Goal: Task Accomplishment & Management: Manage account settings

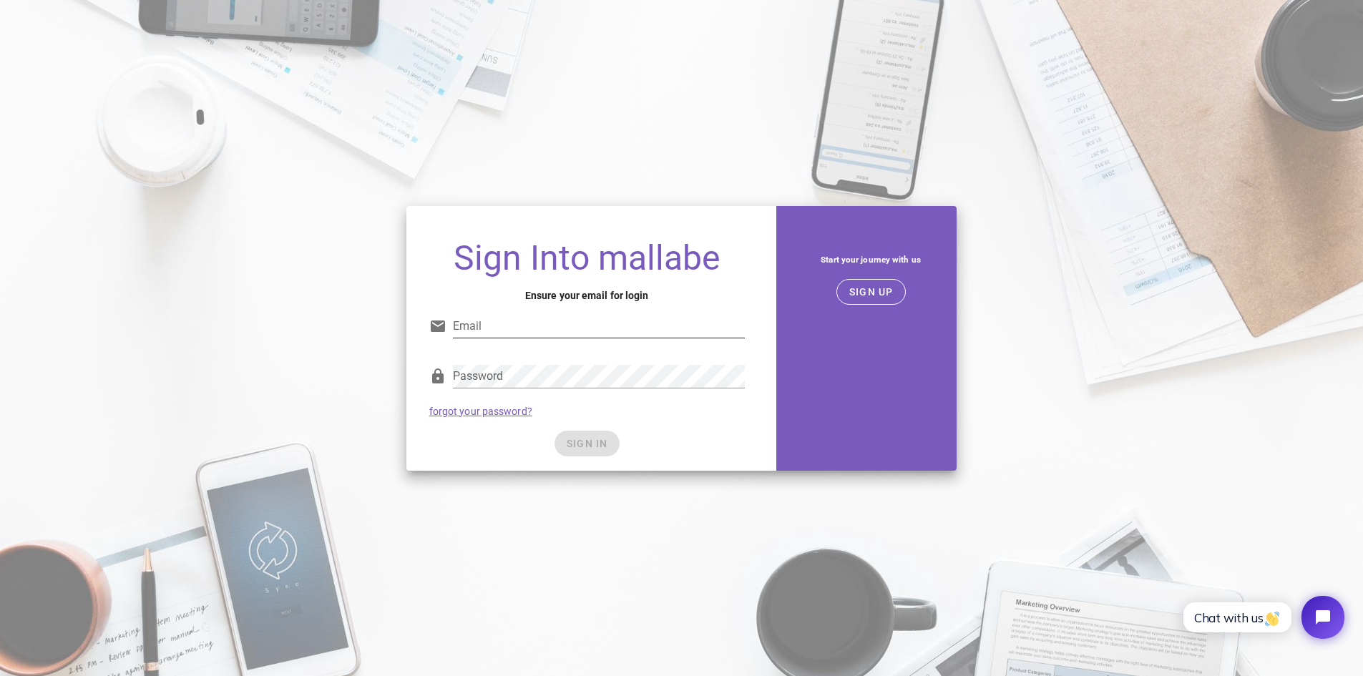
click at [518, 326] on input "Email" at bounding box center [599, 326] width 292 height 23
type input "martinmikkelsen@fibermail.dk"
click at [590, 410] on div "Password forgot your password?" at bounding box center [587, 391] width 333 height 74
click at [581, 444] on span "SIGN IN" at bounding box center [587, 443] width 42 height 11
click at [590, 445] on span "SIGN IN" at bounding box center [587, 443] width 42 height 11
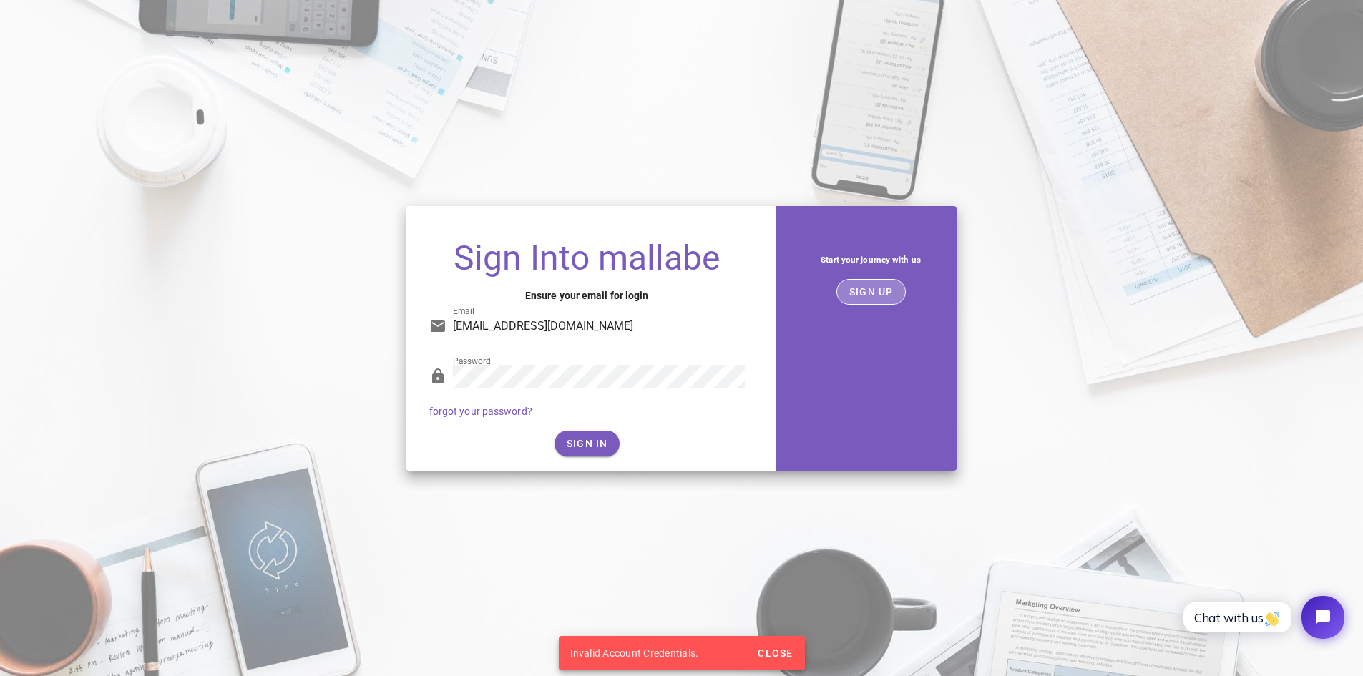
click at [872, 298] on button "SIGN UP" at bounding box center [871, 292] width 69 height 26
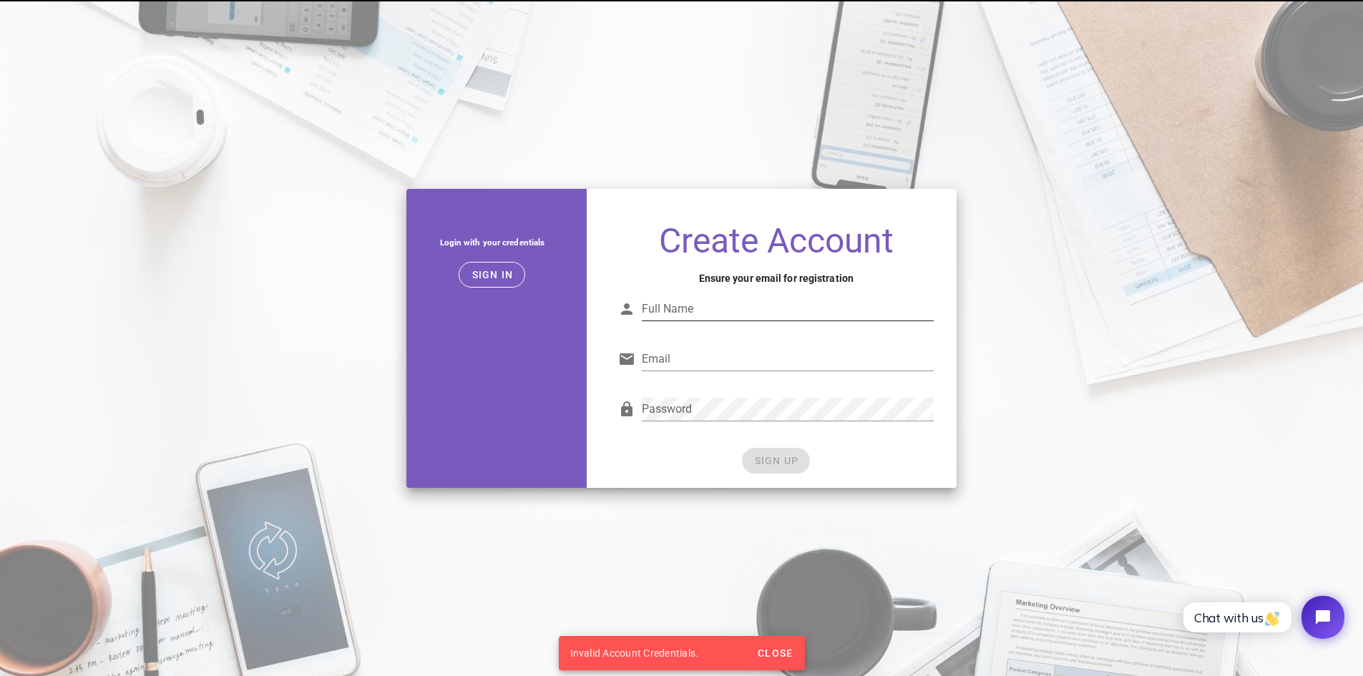
click at [689, 310] on div "Full Name" at bounding box center [788, 309] width 292 height 23
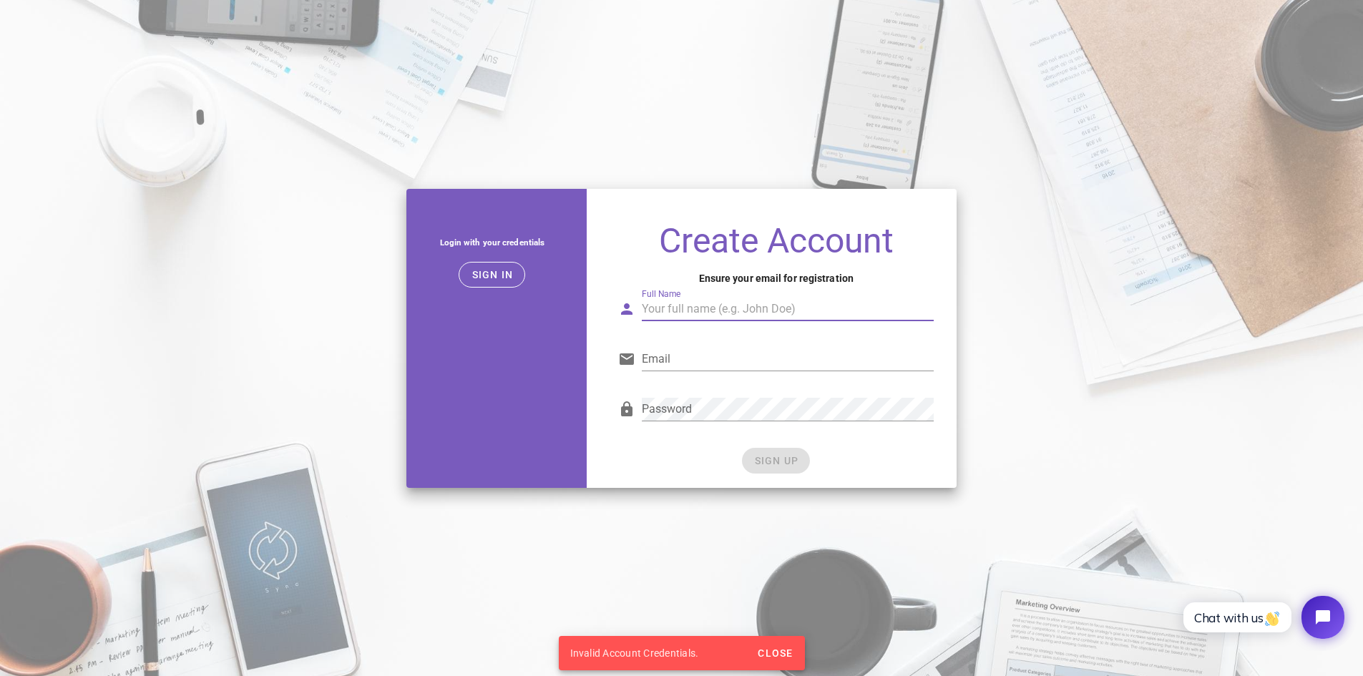
click at [699, 306] on input "Full Name" at bounding box center [788, 309] width 292 height 23
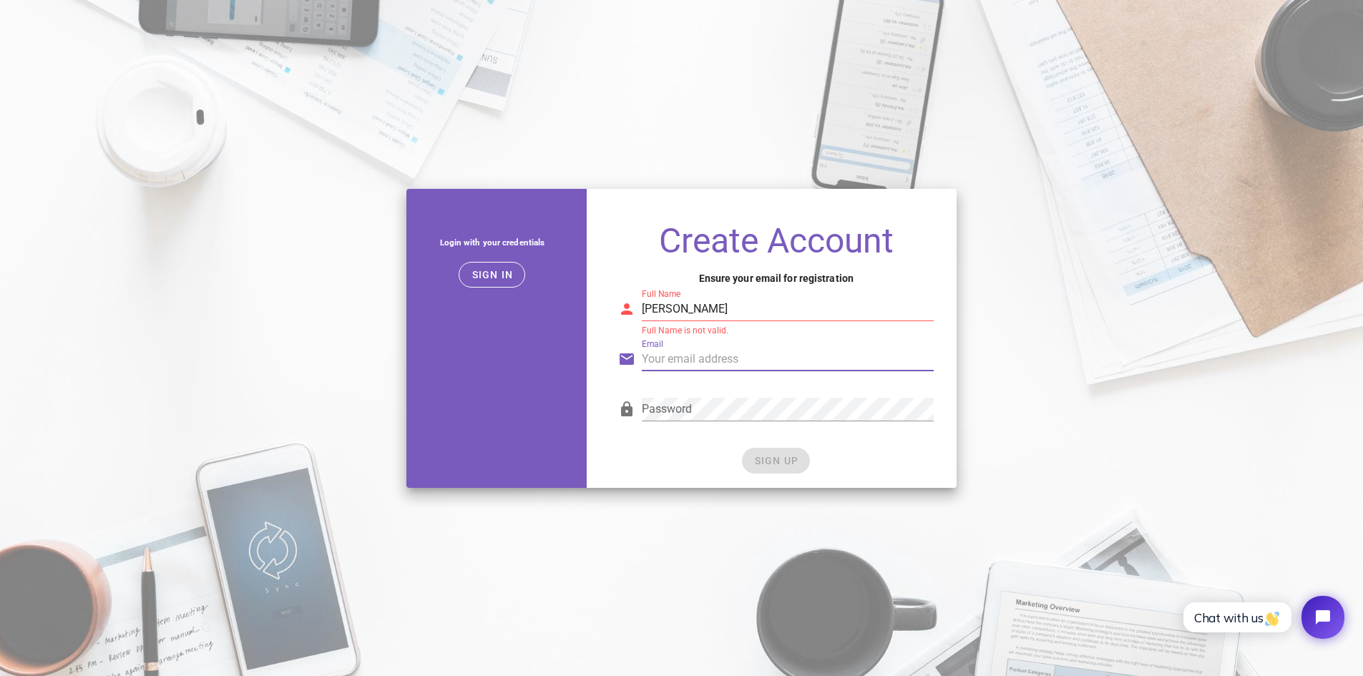
click at [705, 304] on input "Martin" at bounding box center [788, 309] width 292 height 23
type input "Martin Mikkelsen"
type input "martinmikkelsen@fibermail.dk"
click at [891, 453] on div "SIGN UP" at bounding box center [776, 461] width 316 height 26
click at [773, 456] on span "SIGN UP" at bounding box center [776, 460] width 45 height 11
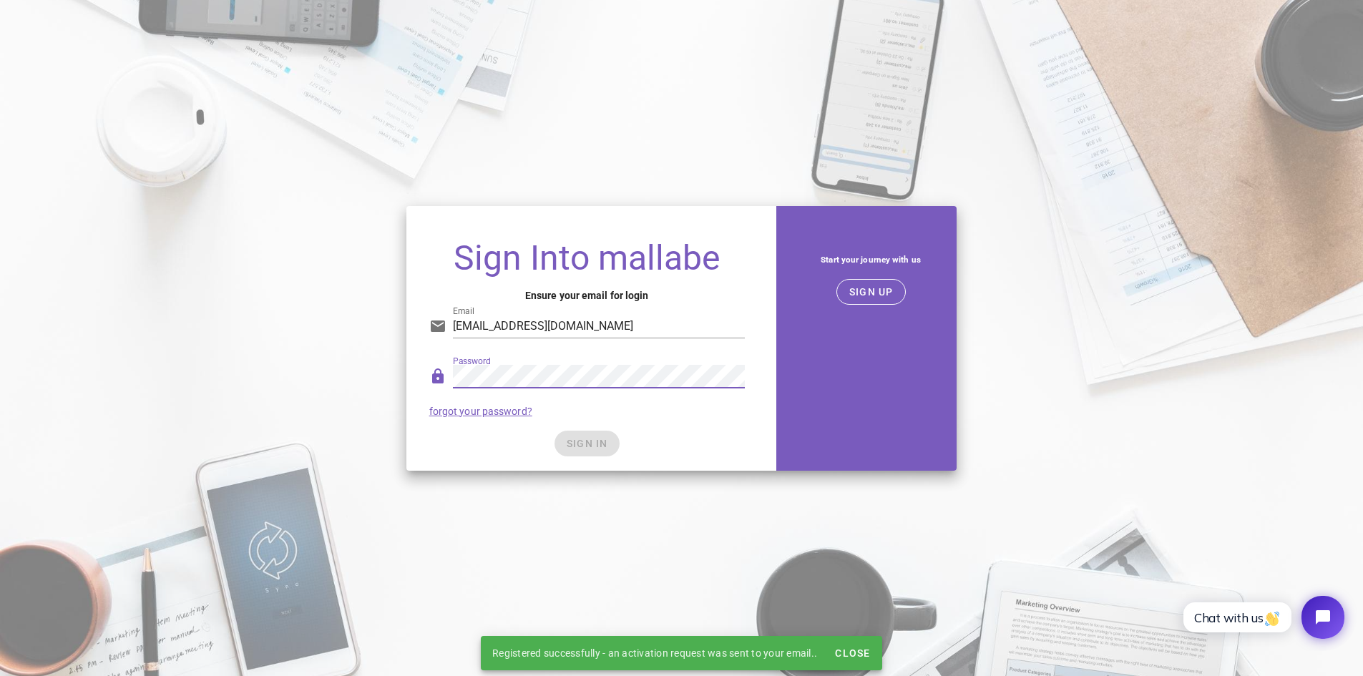
click at [590, 450] on div "SIGN IN" at bounding box center [587, 444] width 316 height 26
click at [589, 444] on span "SIGN IN" at bounding box center [587, 443] width 42 height 11
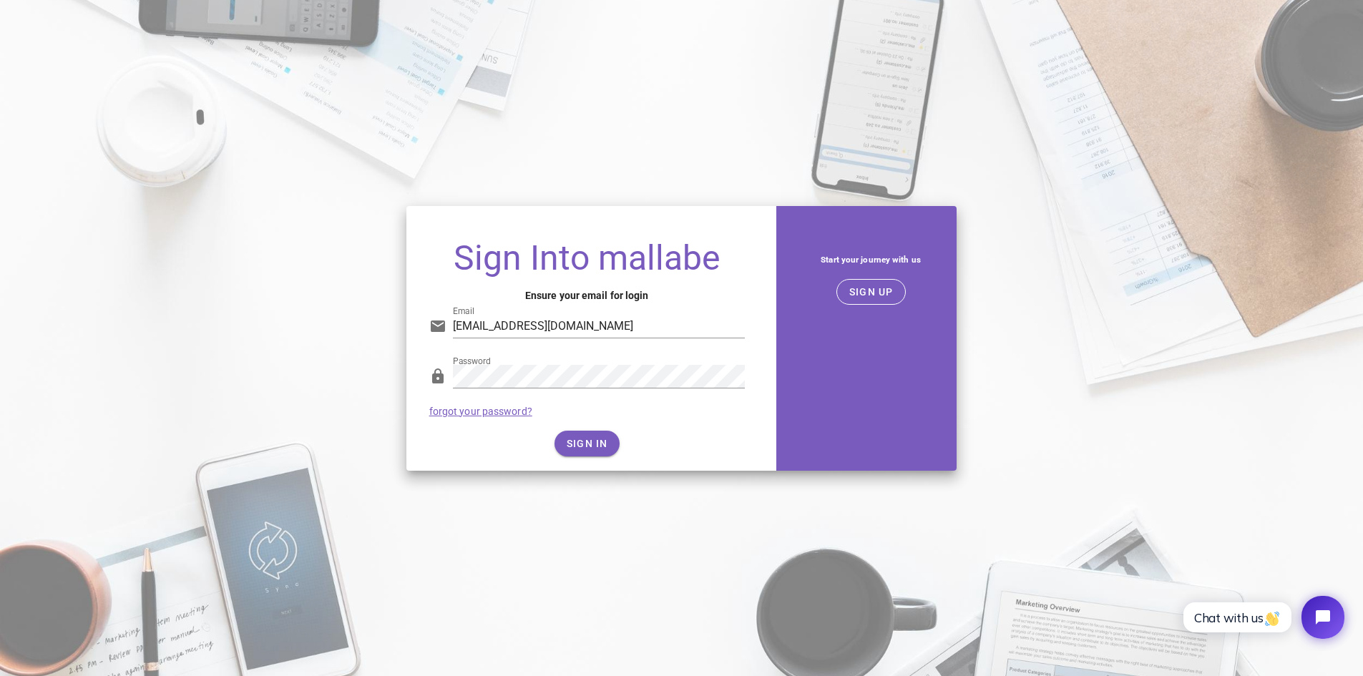
click at [704, 425] on div "Password forgot your password?" at bounding box center [587, 391] width 333 height 74
click at [576, 439] on span "SIGN IN" at bounding box center [587, 443] width 42 height 11
click at [671, 427] on div "Password forgot your password?" at bounding box center [587, 391] width 333 height 74
click at [580, 444] on span "SIGN IN" at bounding box center [587, 443] width 42 height 11
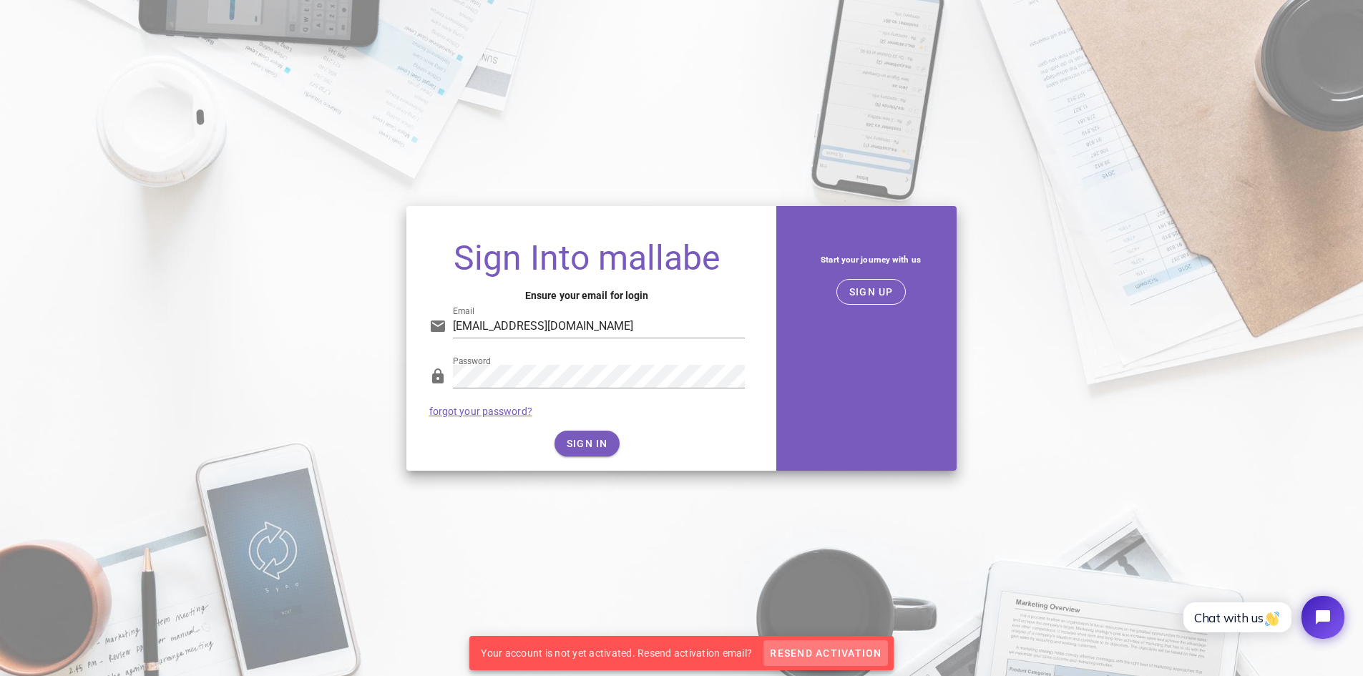
click at [820, 655] on span "Resend Activation" at bounding box center [825, 653] width 112 height 11
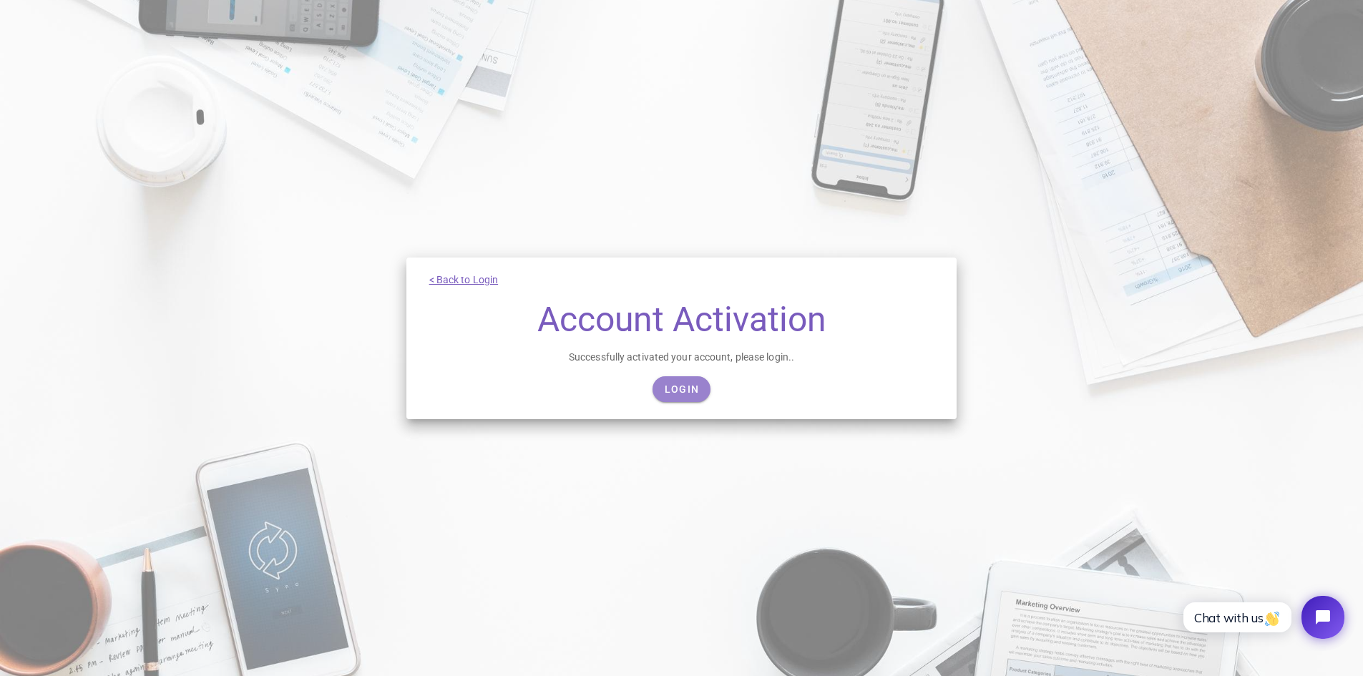
click at [683, 386] on span "Login" at bounding box center [681, 389] width 35 height 11
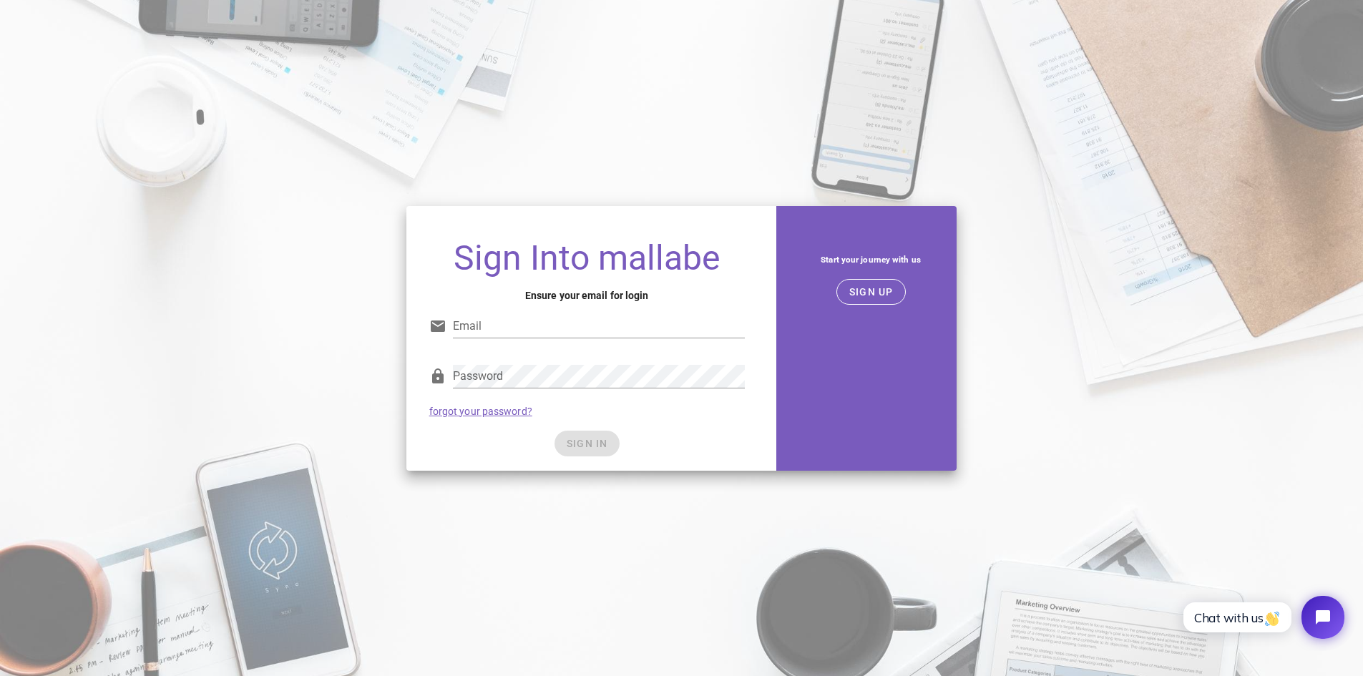
type input "martinmikkelsen@fibermail.dk"
click at [598, 442] on div "SIGN IN" at bounding box center [587, 444] width 316 height 26
click at [585, 442] on span "SIGN IN" at bounding box center [587, 443] width 42 height 11
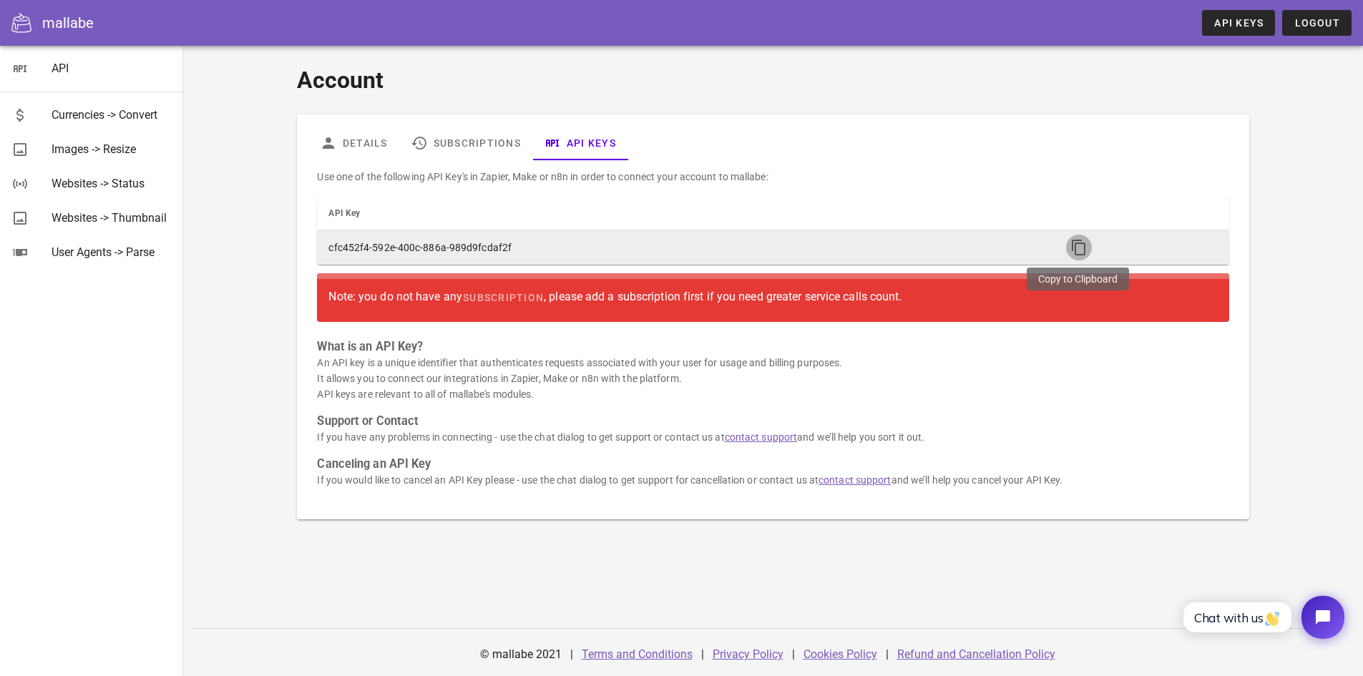
click at [1080, 243] on icon "button" at bounding box center [1079, 247] width 17 height 17
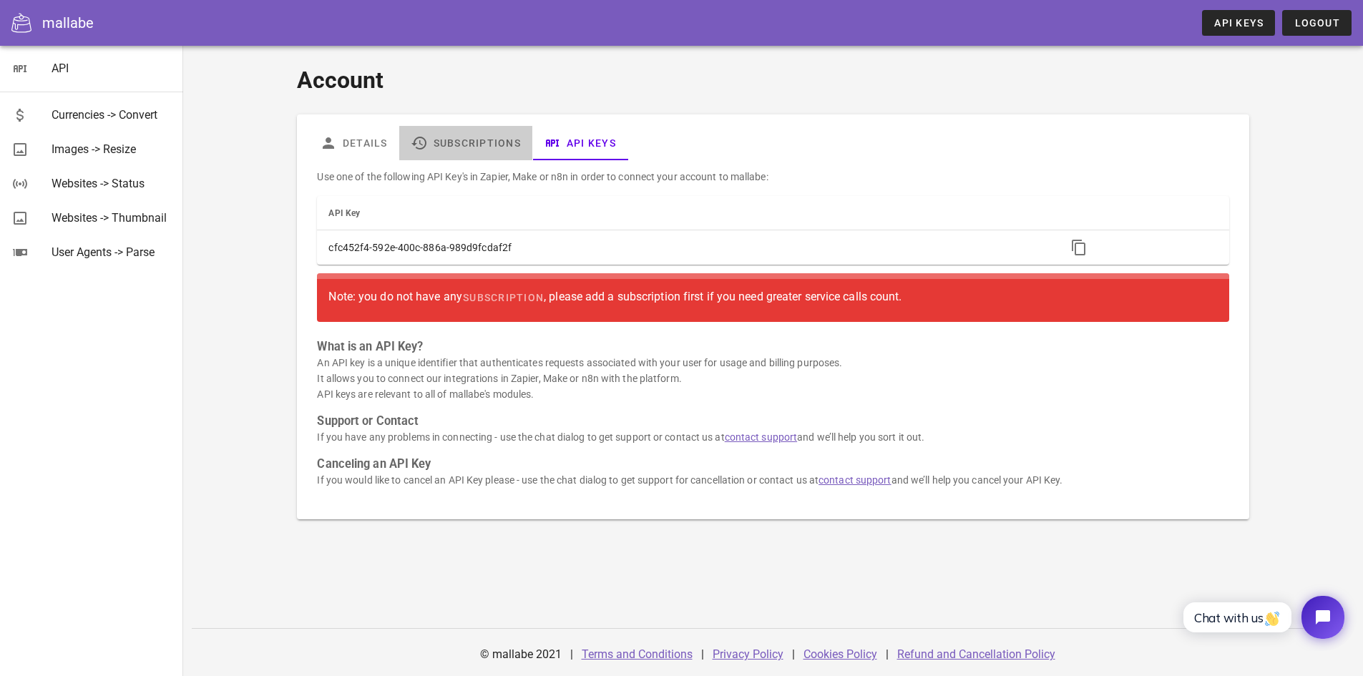
click at [454, 145] on link "Subscriptions" at bounding box center [465, 143] width 133 height 34
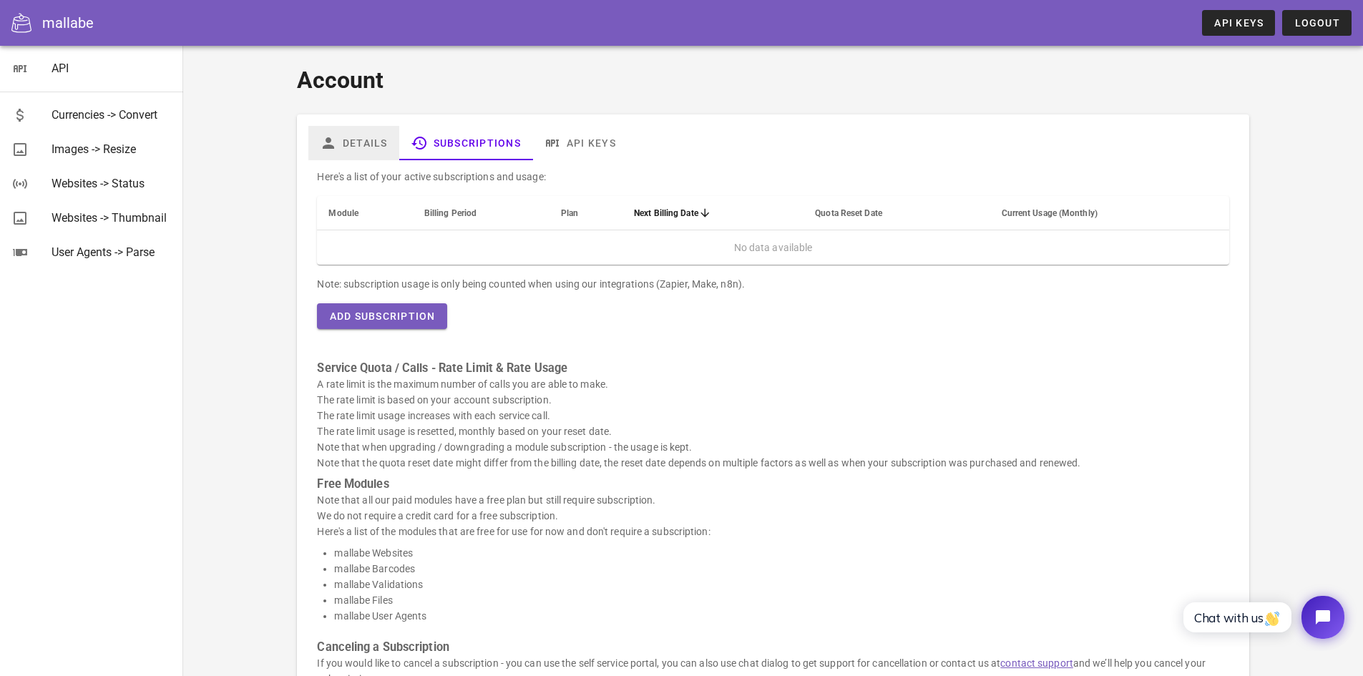
click at [346, 140] on link "Details" at bounding box center [353, 143] width 91 height 34
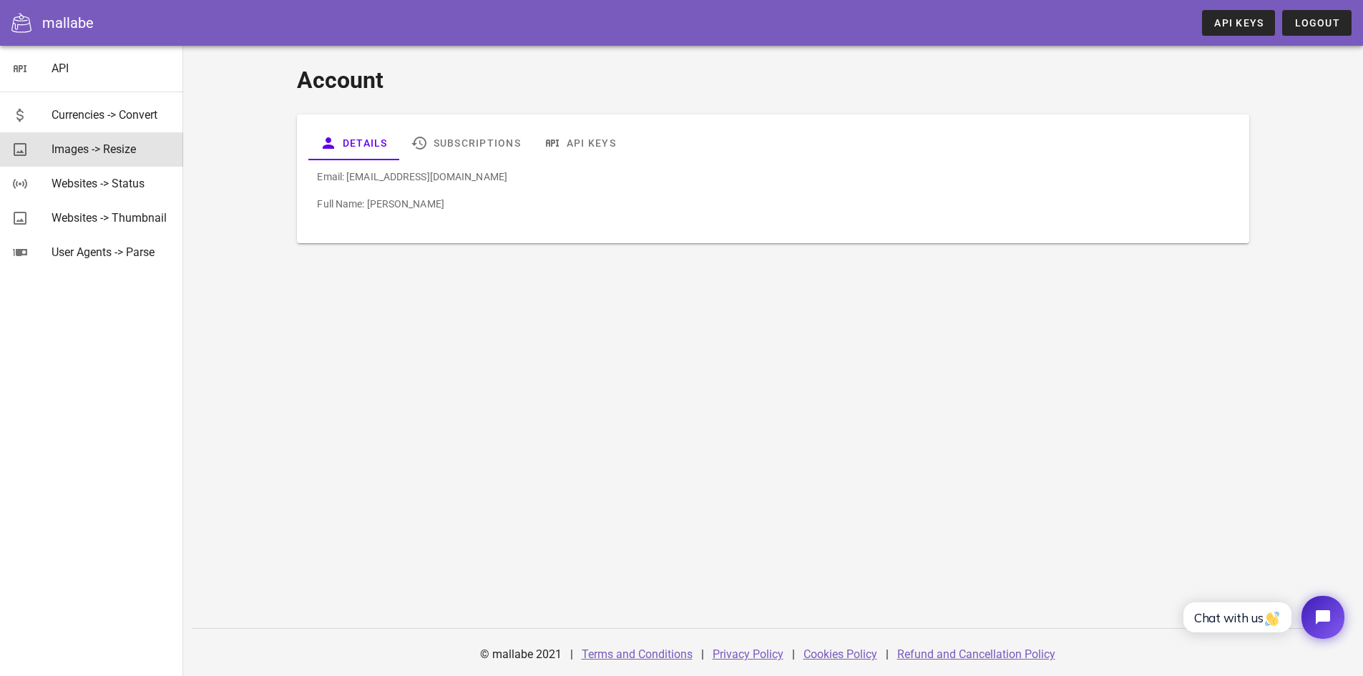
click at [74, 148] on div "Images -> Resize" at bounding box center [112, 149] width 120 height 14
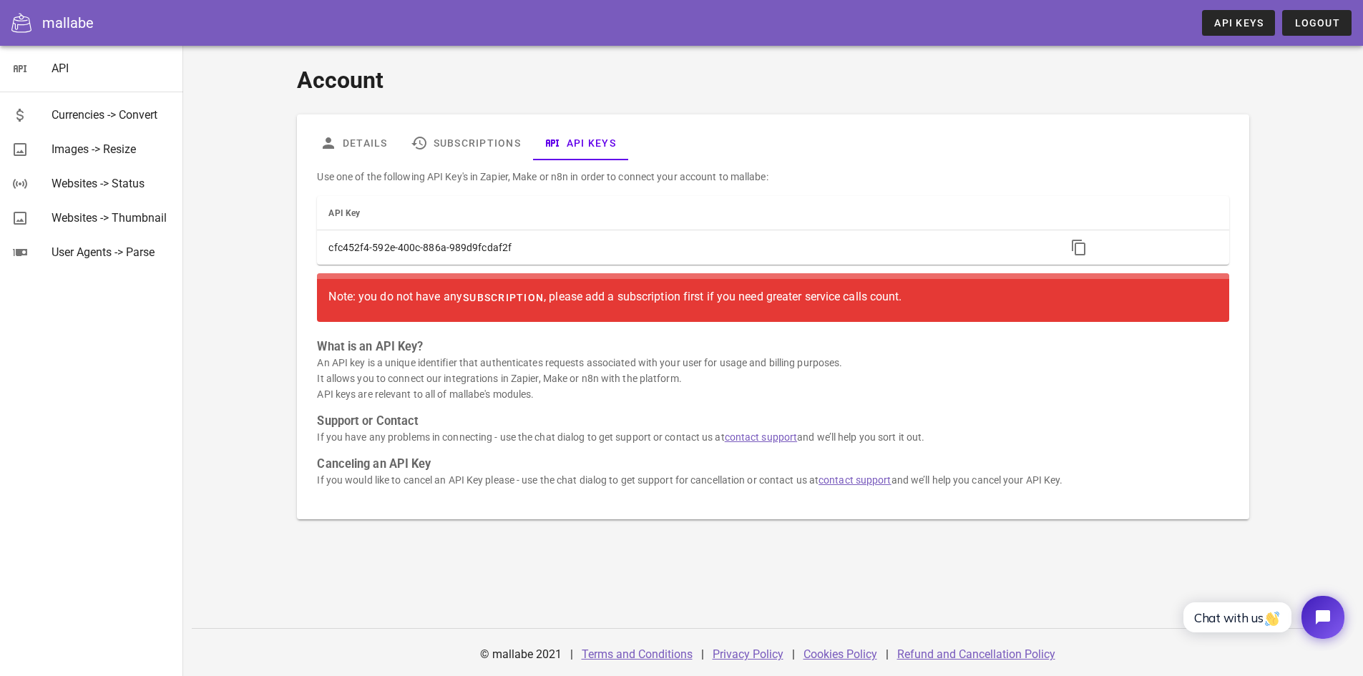
click at [504, 298] on span "subscription" at bounding box center [503, 297] width 82 height 11
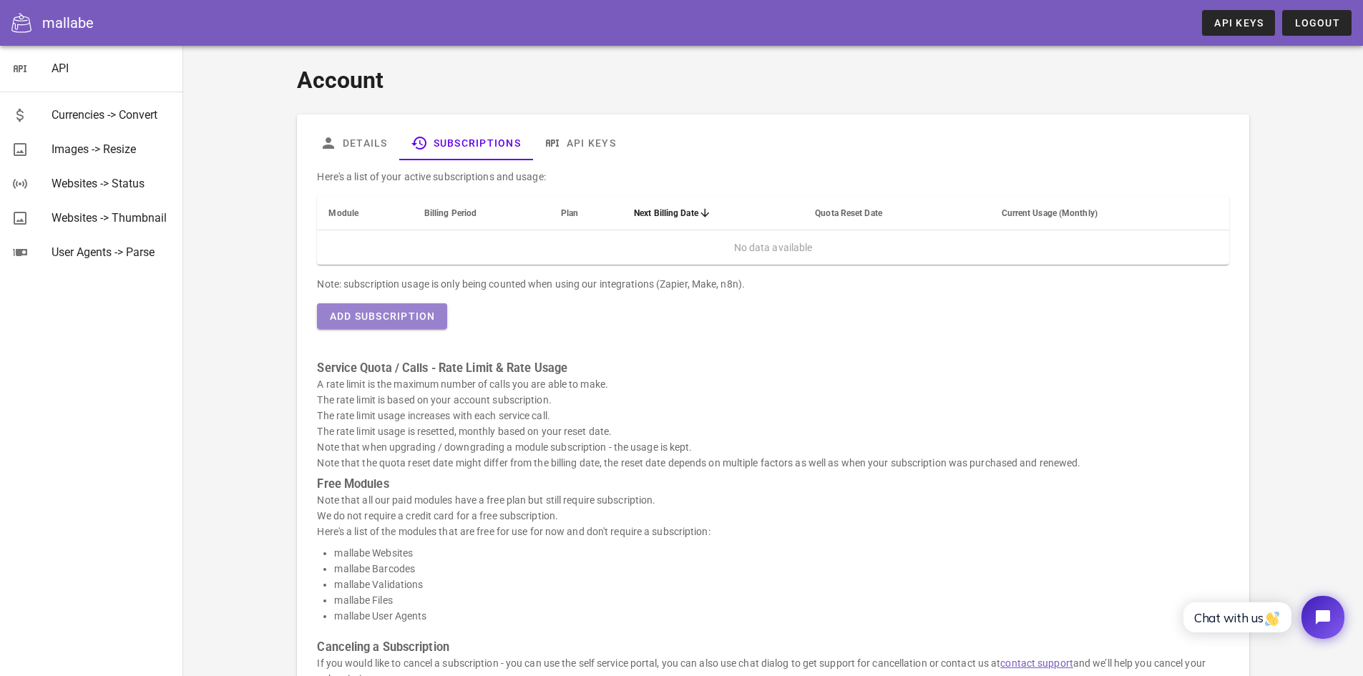
click at [385, 314] on span "Add Subscription" at bounding box center [382, 316] width 107 height 11
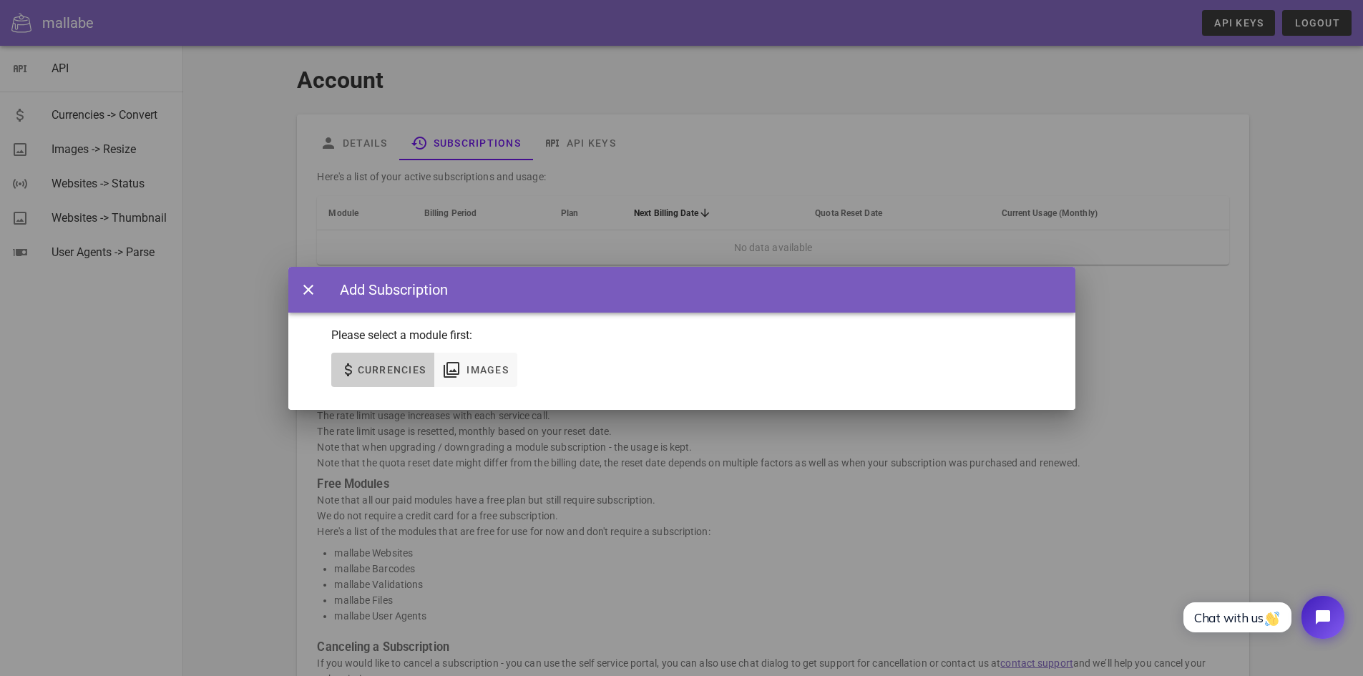
click at [375, 369] on span "Currencies" at bounding box center [391, 369] width 69 height 11
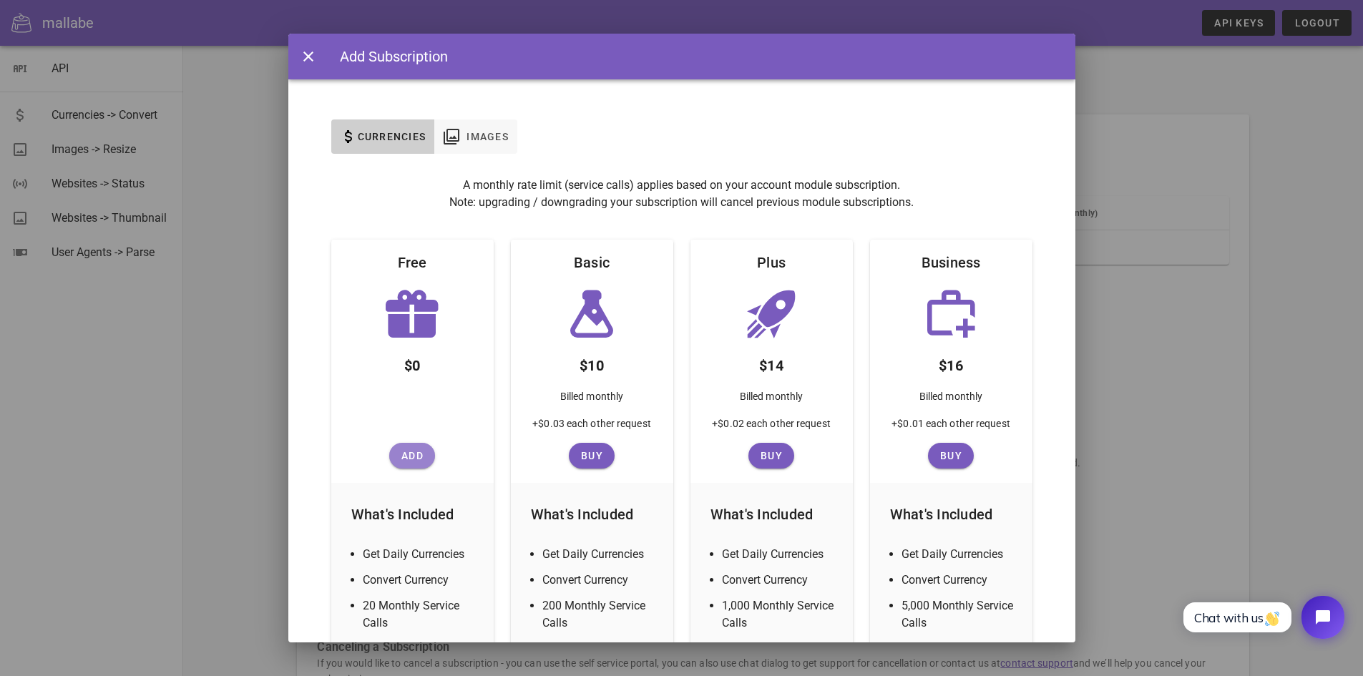
click at [408, 453] on span "Add" at bounding box center [412, 455] width 34 height 11
